Goal: Task Accomplishment & Management: Manage account settings

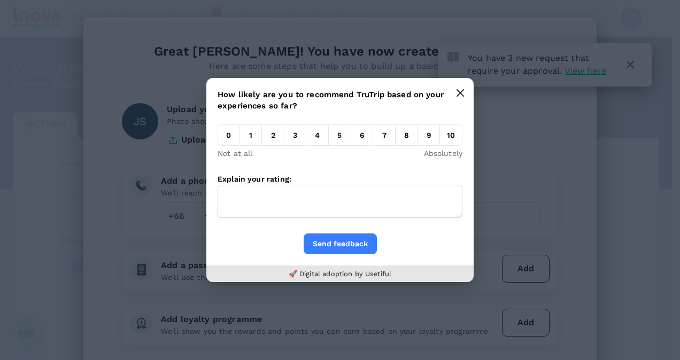
click at [463, 93] on icon "button" at bounding box center [460, 93] width 9 height 9
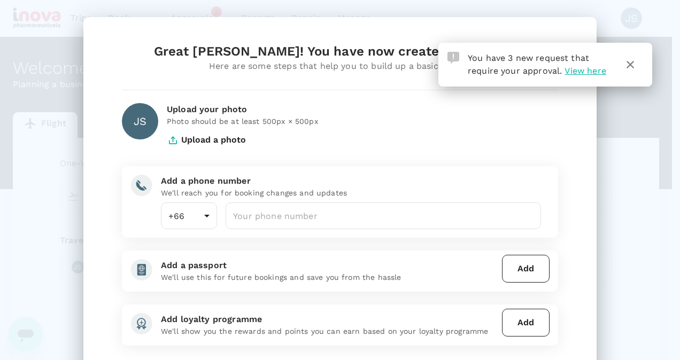
click at [579, 69] on span "View here" at bounding box center [584, 71] width 41 height 10
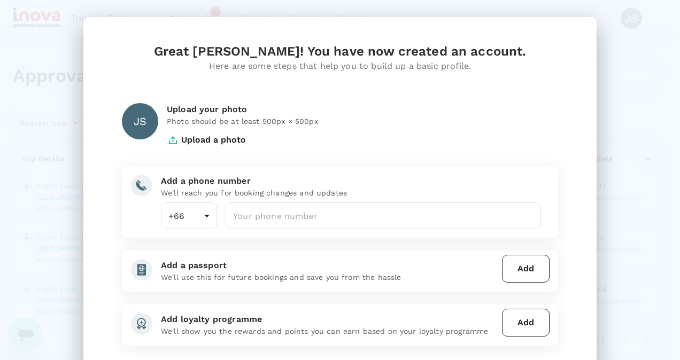
click at [632, 189] on div "Great [PERSON_NAME]! You have now created an account. Here are some steps that …" at bounding box center [340, 180] width 680 height 360
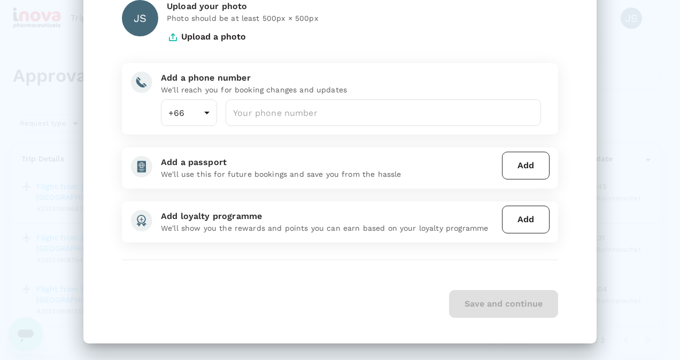
click at [488, 303] on div "Save and continue" at bounding box center [340, 304] width 436 height 28
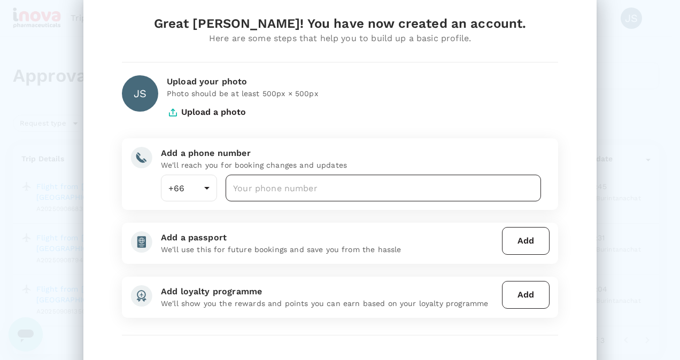
click at [266, 187] on input "number" at bounding box center [383, 188] width 315 height 27
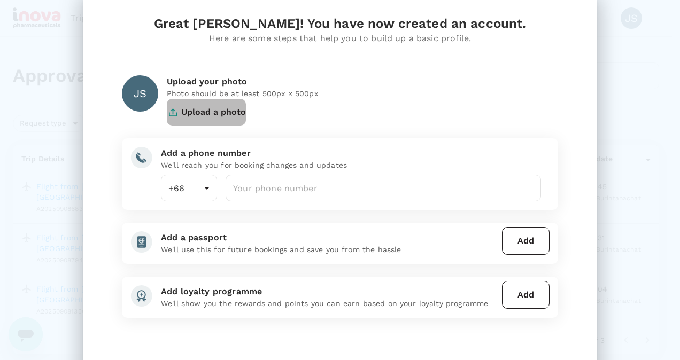
click at [206, 109] on button "Upload a photo" at bounding box center [206, 112] width 79 height 27
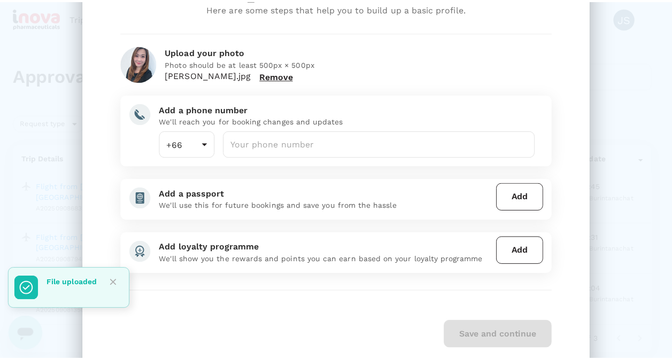
scroll to position [89, 0]
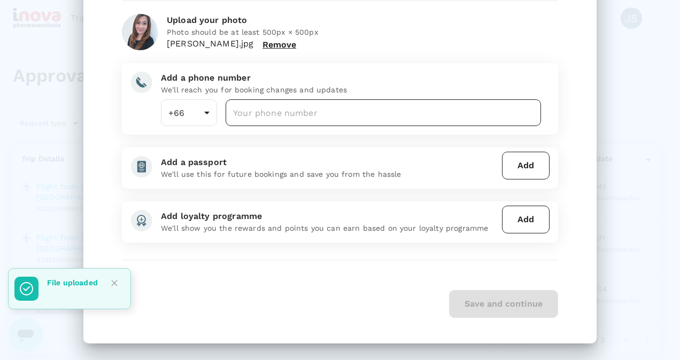
click at [267, 123] on input "number" at bounding box center [383, 112] width 315 height 27
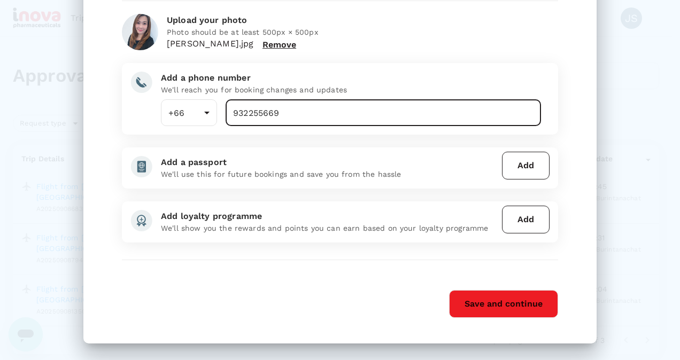
type input "932255669"
click at [487, 296] on button "Save and continue" at bounding box center [503, 304] width 109 height 28
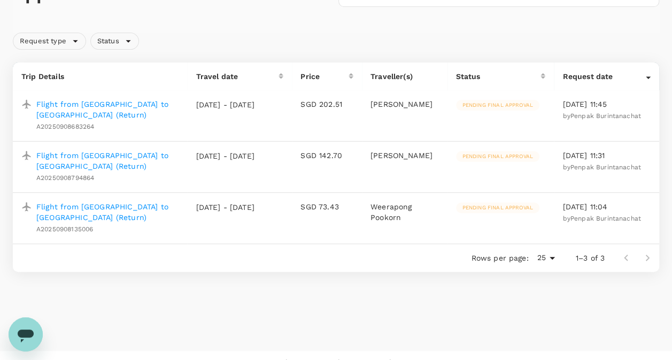
scroll to position [77, 0]
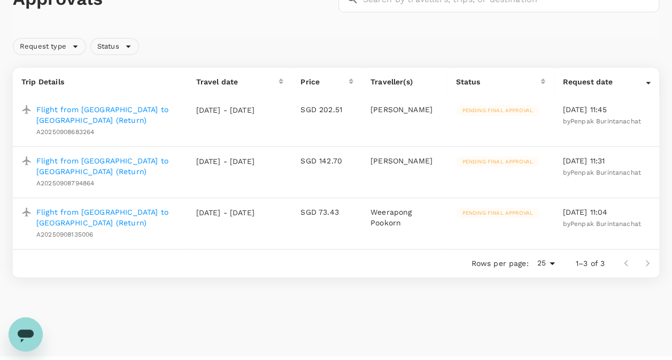
click at [73, 110] on p "Flight from [GEOGRAPHIC_DATA] to [GEOGRAPHIC_DATA] (Return)" at bounding box center [107, 114] width 142 height 21
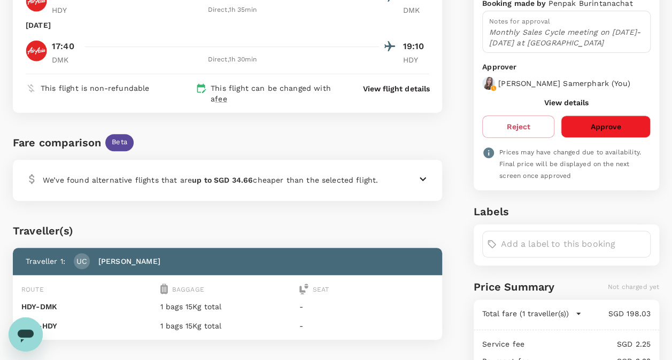
scroll to position [170, 0]
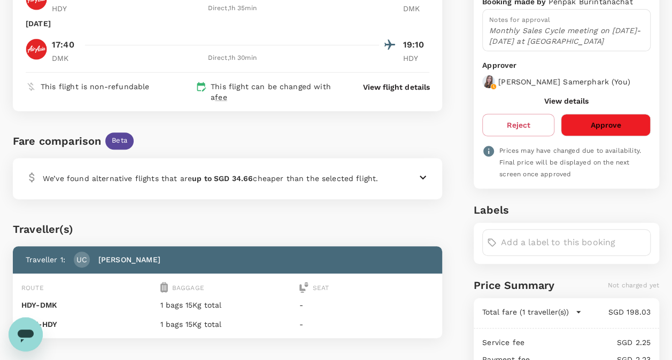
click at [613, 132] on button "Approve" at bounding box center [606, 125] width 90 height 22
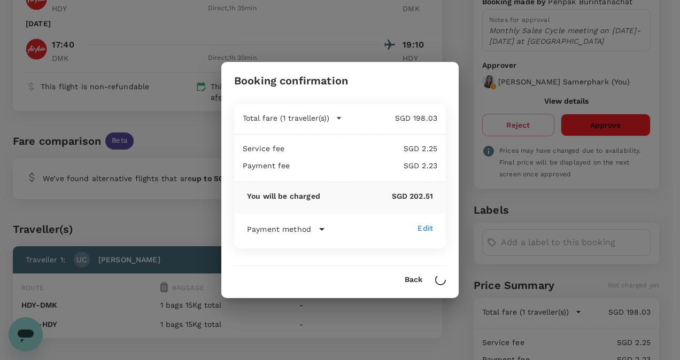
click at [411, 283] on div "Booking confirmation Total fare (1 traveller(s)) SGD 198.03 Air fare SGD 155.24…" at bounding box center [339, 180] width 237 height 236
click at [411, 282] on button "Back" at bounding box center [414, 280] width 18 height 9
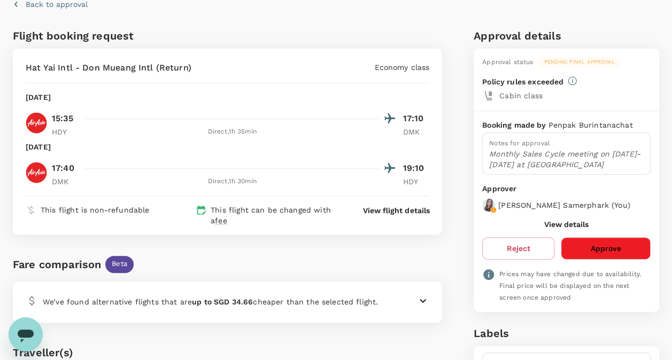
scroll to position [45, 0]
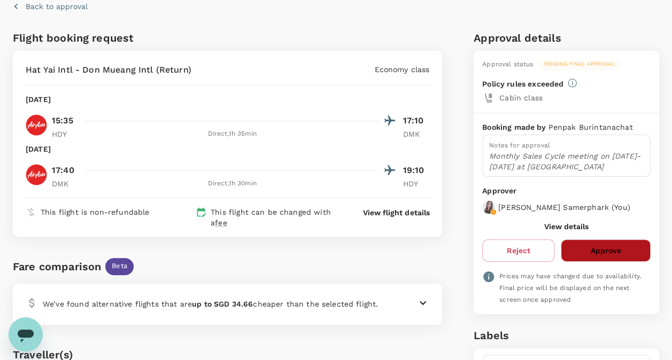
click at [589, 247] on button "Approve" at bounding box center [606, 250] width 90 height 22
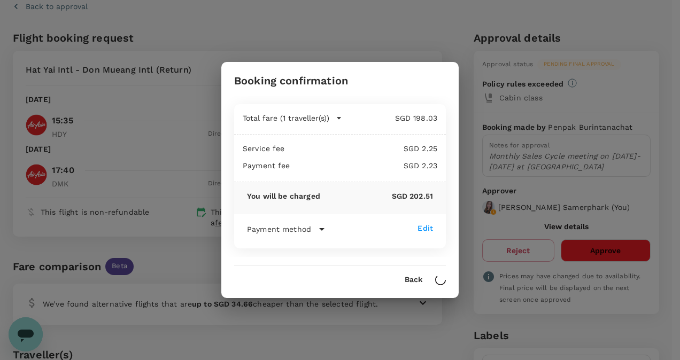
click at [412, 279] on button "Back" at bounding box center [414, 280] width 18 height 9
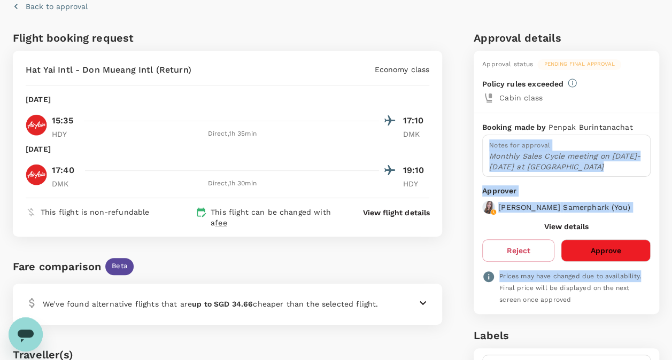
drag, startPoint x: 671, startPoint y: 120, endPoint x: 681, endPoint y: 266, distance: 146.8
click at [671, 266] on html "Trips Book Approvals 3 Reports People Manage Back to approval Flight booking re…" at bounding box center [336, 288] width 672 height 666
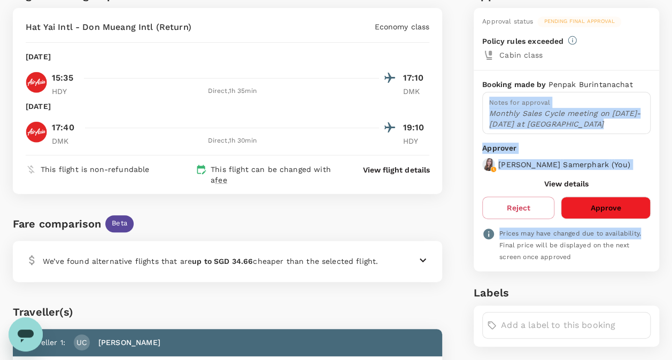
scroll to position [82, 0]
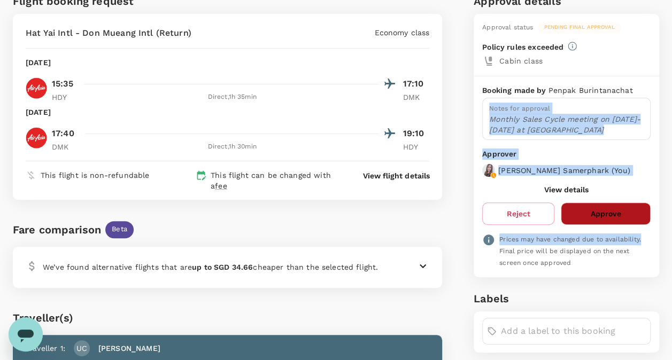
click at [594, 211] on button "Approve" at bounding box center [606, 214] width 90 height 22
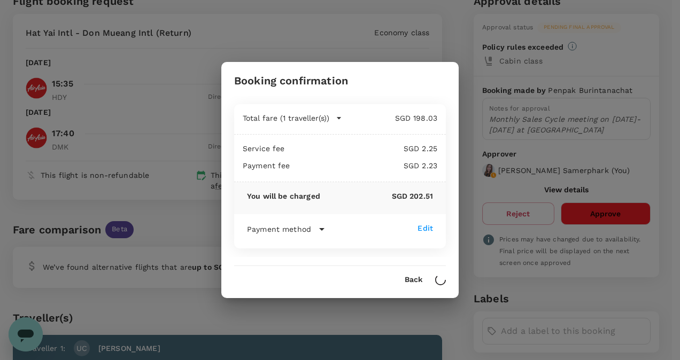
drag, startPoint x: 464, startPoint y: 34, endPoint x: 471, endPoint y: 30, distance: 7.7
click at [465, 34] on div "Booking confirmation Total fare (1 traveller(s)) SGD 198.03 Air fare SGD 155.24…" at bounding box center [340, 180] width 680 height 360
